Goal: Check status: Check status

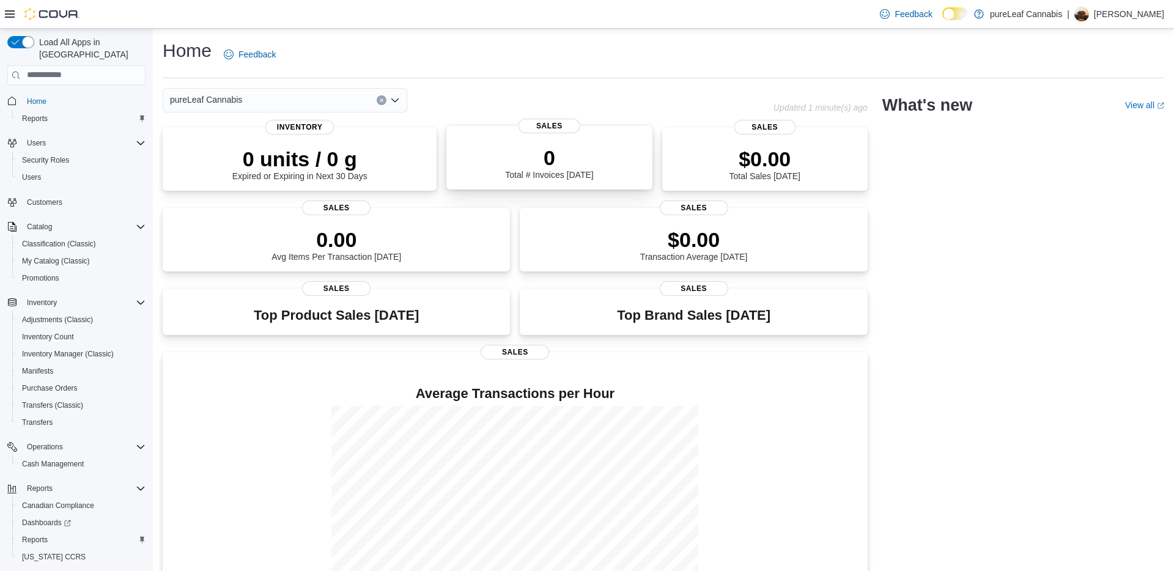
click at [571, 144] on div "0 Total # Invoices Today" at bounding box center [549, 160] width 186 height 39
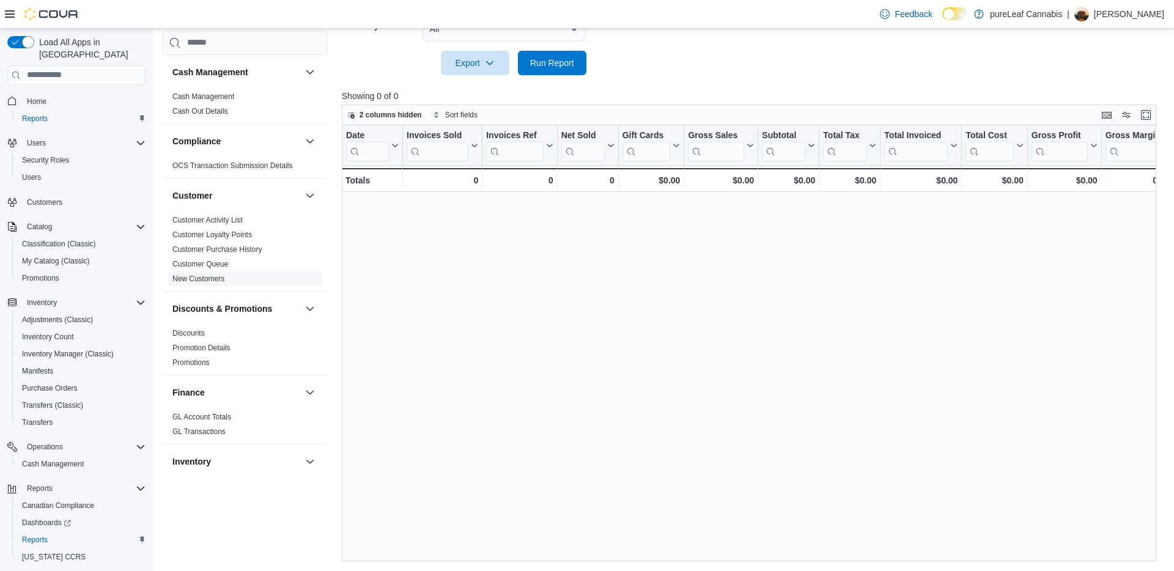
scroll to position [750, 0]
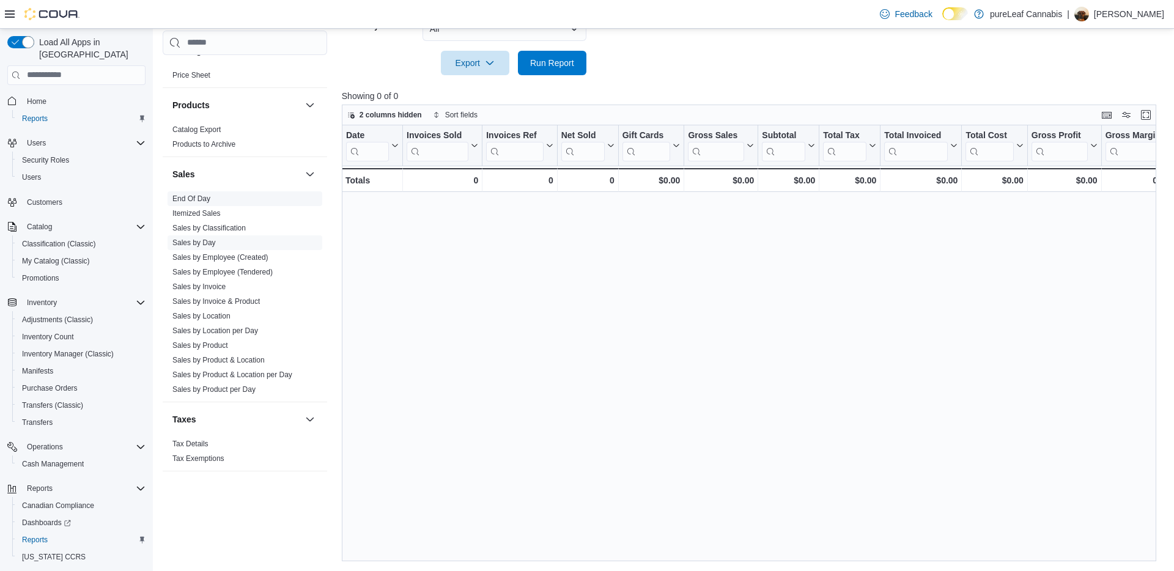
click at [195, 196] on link "End Of Day" at bounding box center [191, 198] width 38 height 9
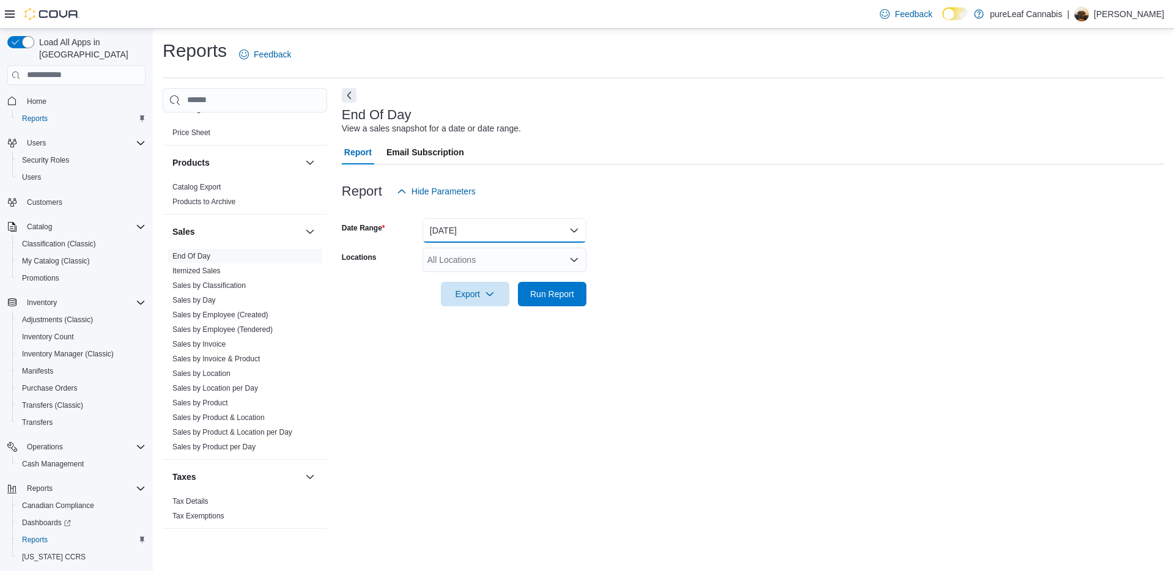
click at [522, 229] on button "Today" at bounding box center [505, 230] width 164 height 24
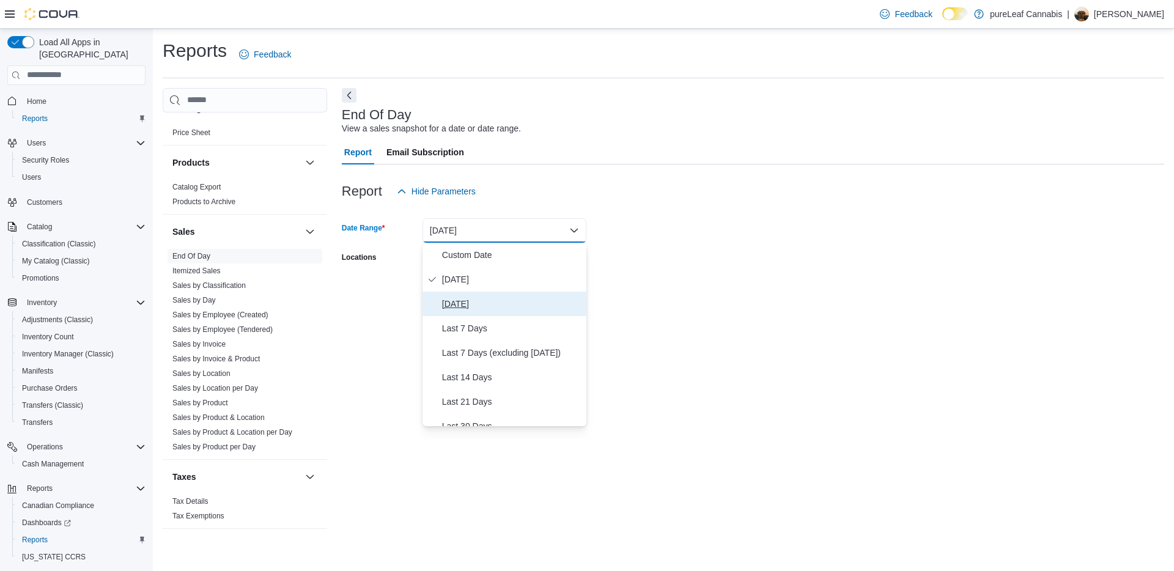
drag, startPoint x: 494, startPoint y: 311, endPoint x: 512, endPoint y: 303, distance: 20.0
click at [494, 310] on span "Yesterday" at bounding box center [511, 304] width 139 height 15
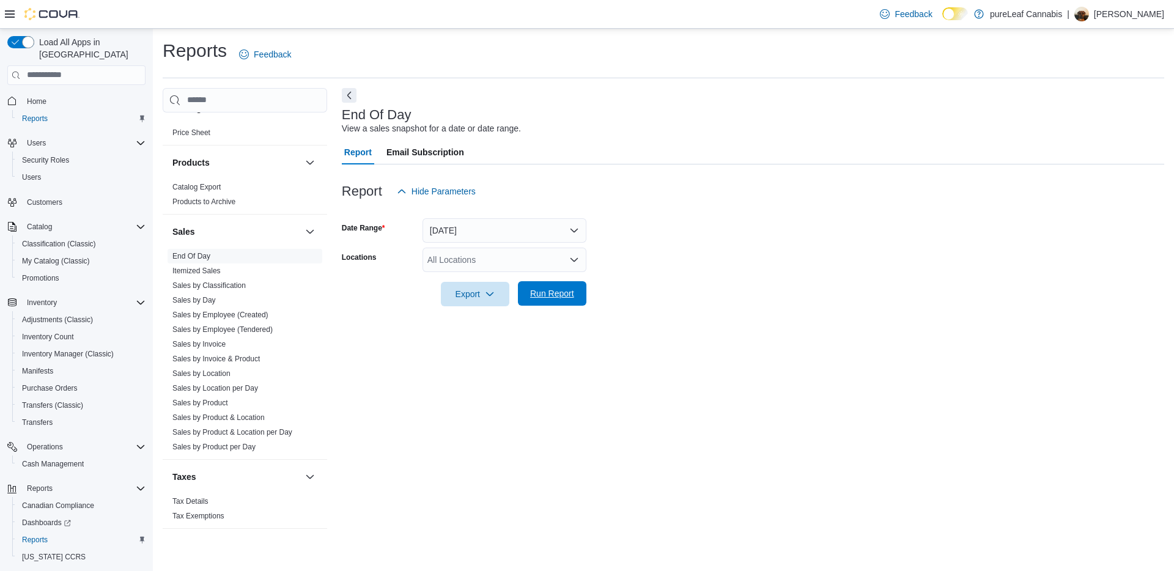
click at [533, 284] on span "Run Report" at bounding box center [552, 293] width 54 height 24
